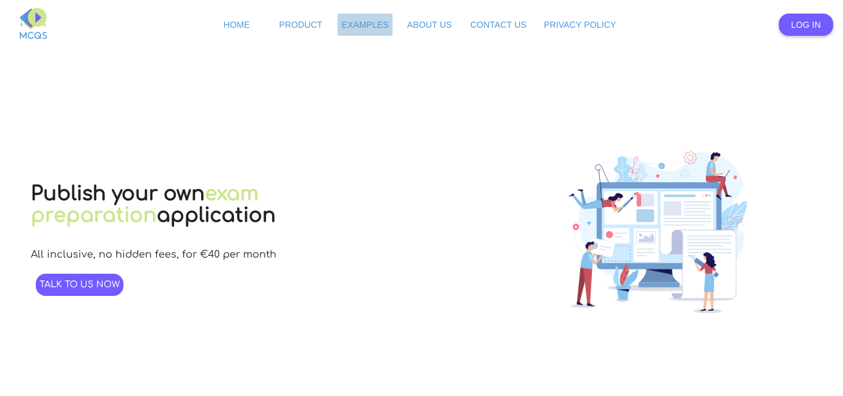
click at [362, 23] on span "Examples" at bounding box center [365, 25] width 48 height 10
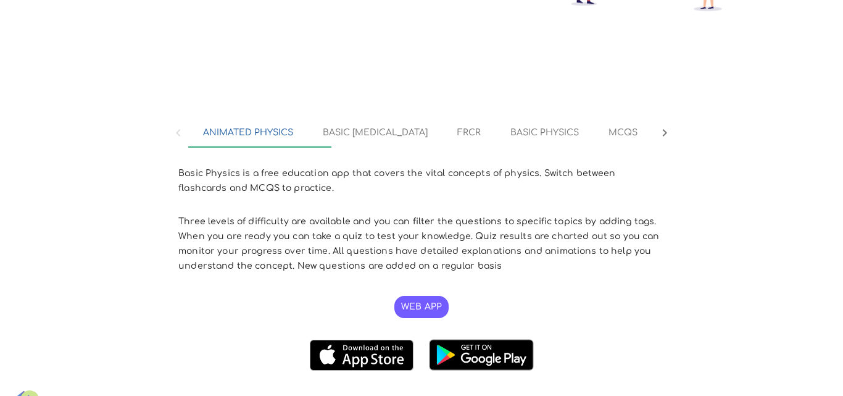
scroll to position [302, 0]
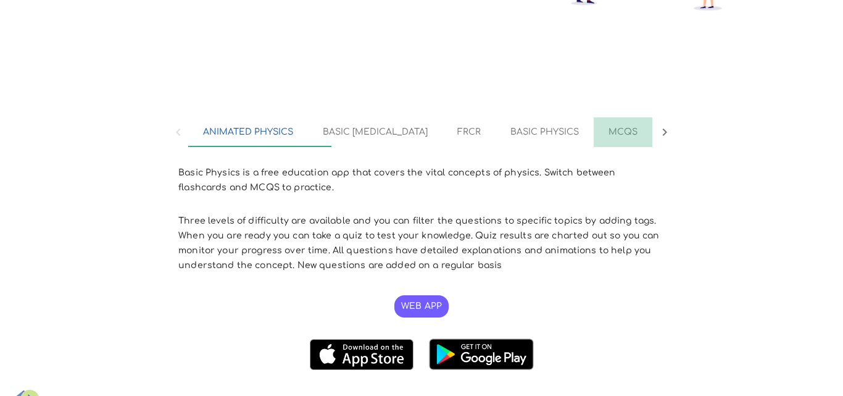
click at [594, 136] on md-tab-item "MCQS" at bounding box center [623, 132] width 59 height 30
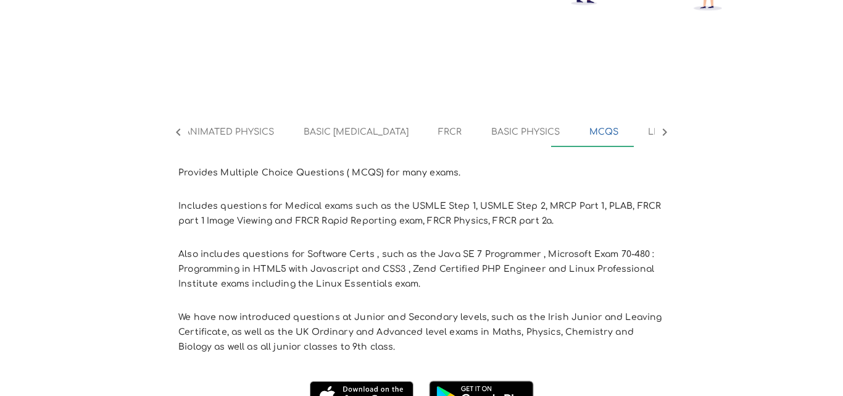
scroll to position [371, 0]
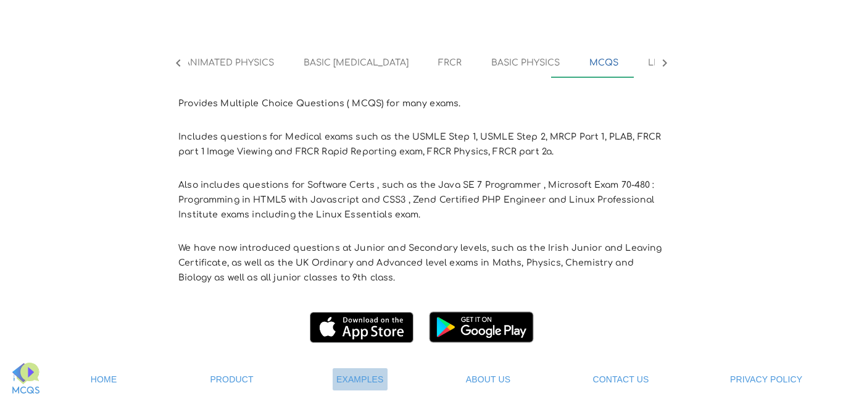
click at [354, 378] on span "Examples" at bounding box center [360, 379] width 48 height 10
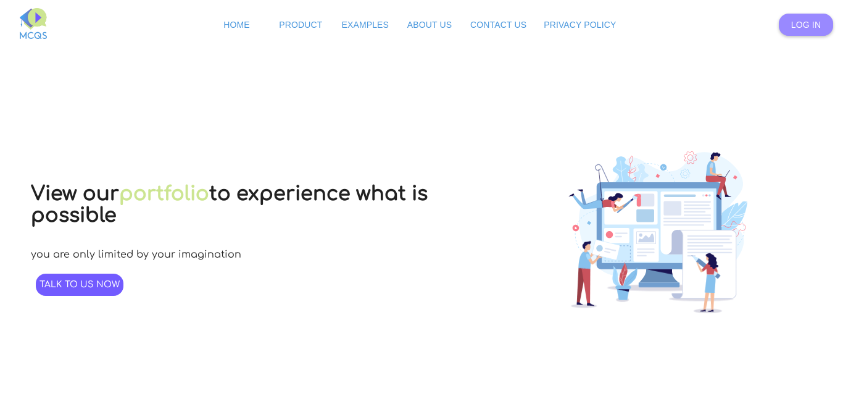
click at [810, 21] on span "Log In" at bounding box center [806, 25] width 30 height 10
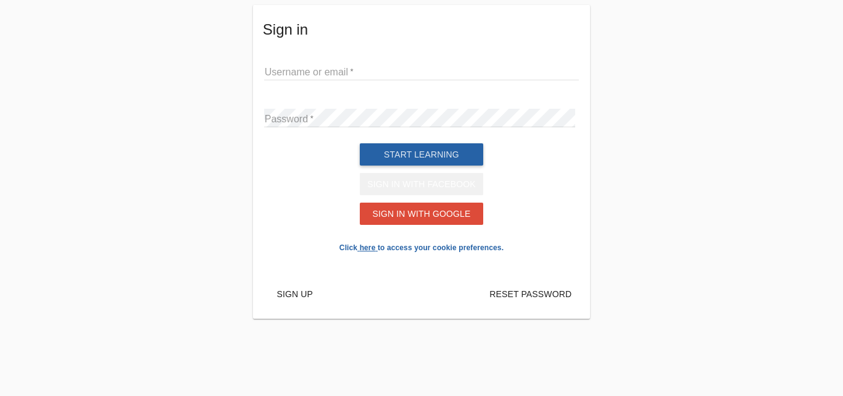
click at [437, 189] on span "Sign in with Facebook" at bounding box center [421, 184] width 109 height 10
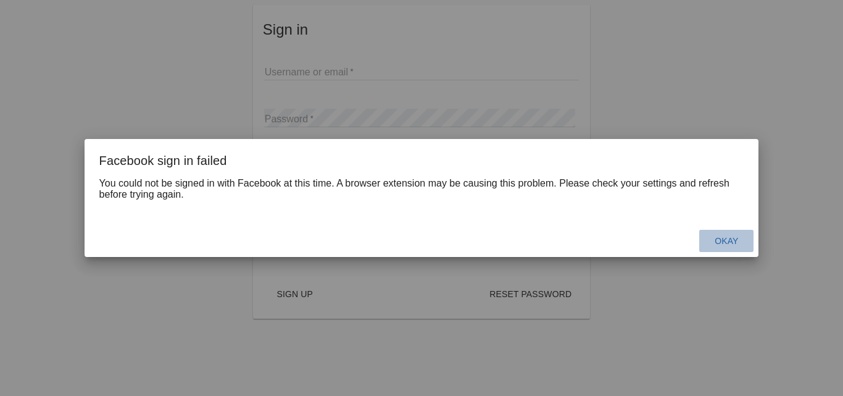
click at [724, 238] on span "Okay" at bounding box center [726, 241] width 23 height 10
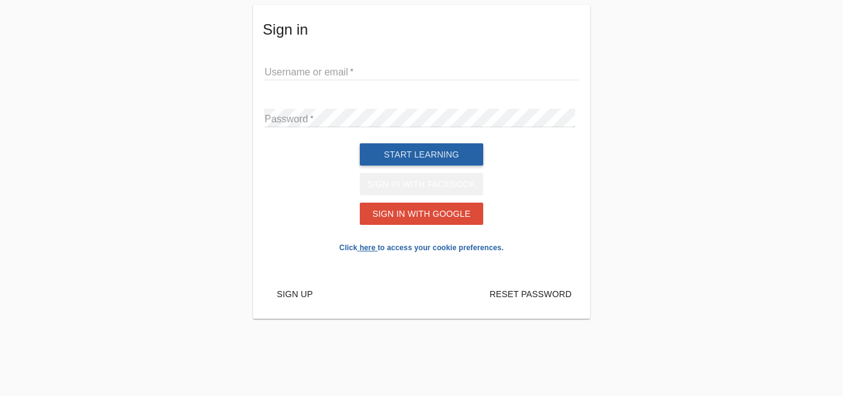
click at [392, 189] on span "Sign in with Facebook" at bounding box center [421, 184] width 109 height 10
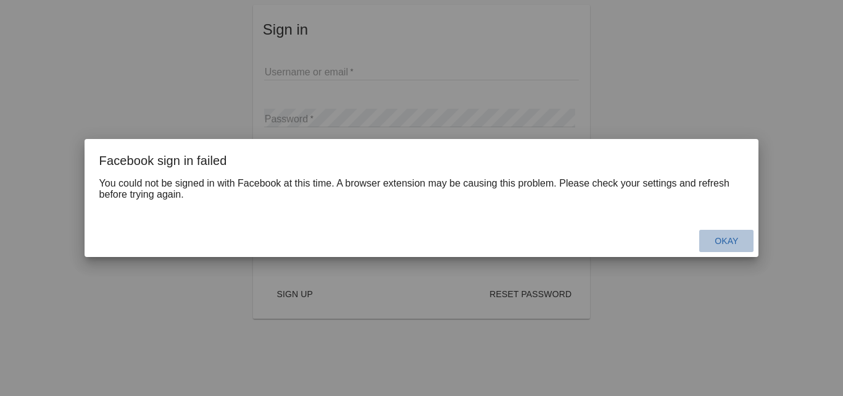
click at [732, 247] on button "Okay" at bounding box center [726, 241] width 54 height 22
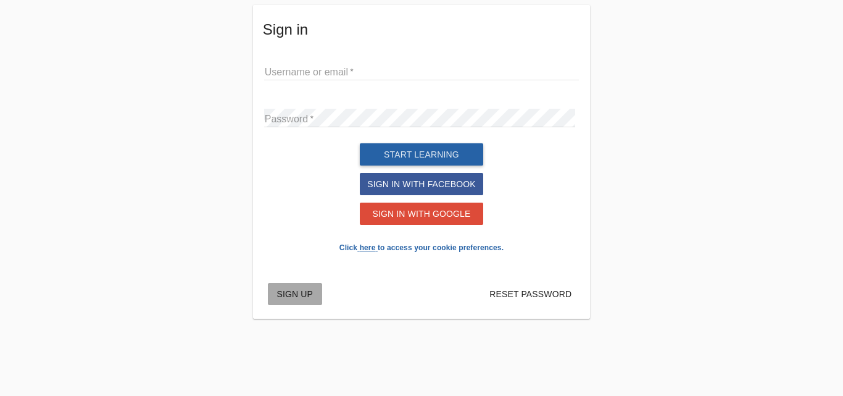
click at [284, 299] on span "Sign up" at bounding box center [295, 294] width 36 height 10
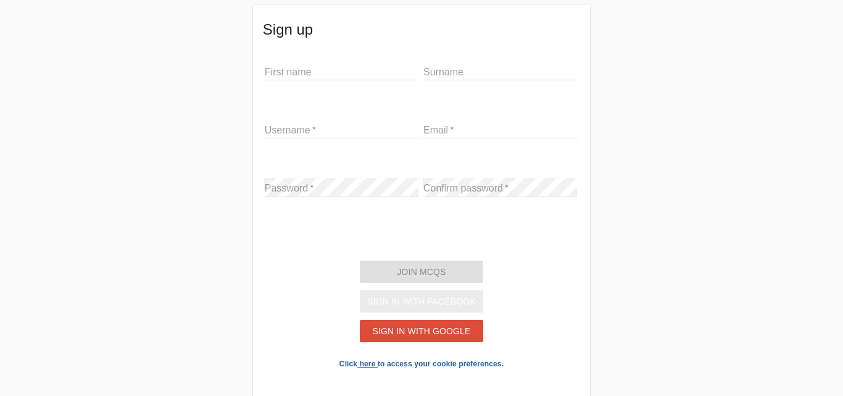
click at [432, 306] on span "Sign in with Facebook" at bounding box center [421, 301] width 109 height 10
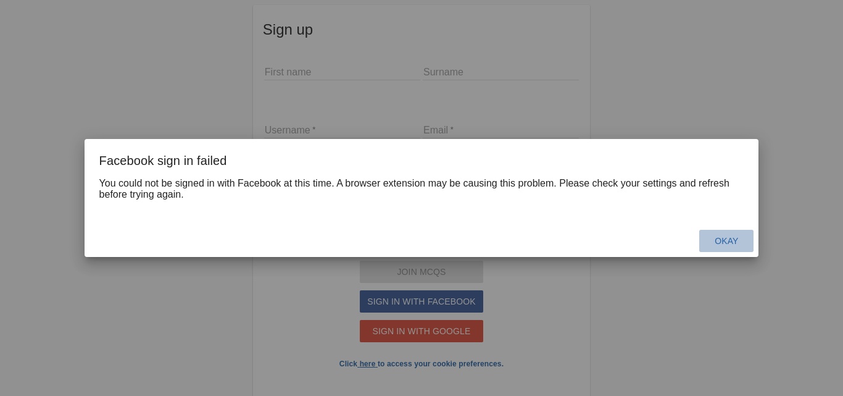
click at [747, 239] on button "Okay" at bounding box center [726, 241] width 54 height 22
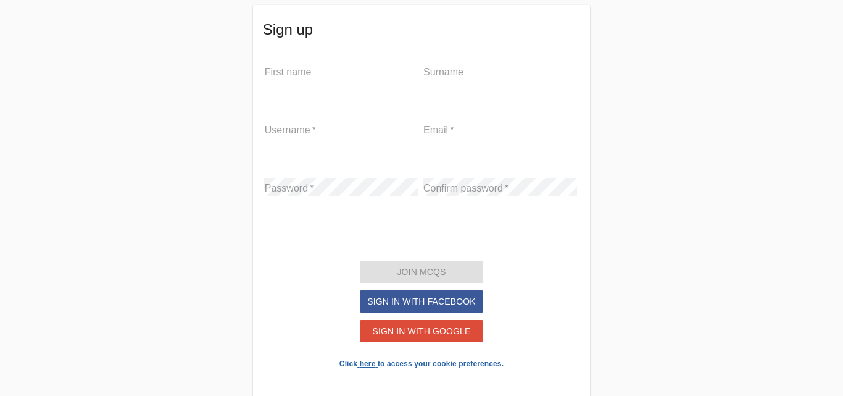
scroll to position [60, 0]
